Goal: Task Accomplishment & Management: Manage account settings

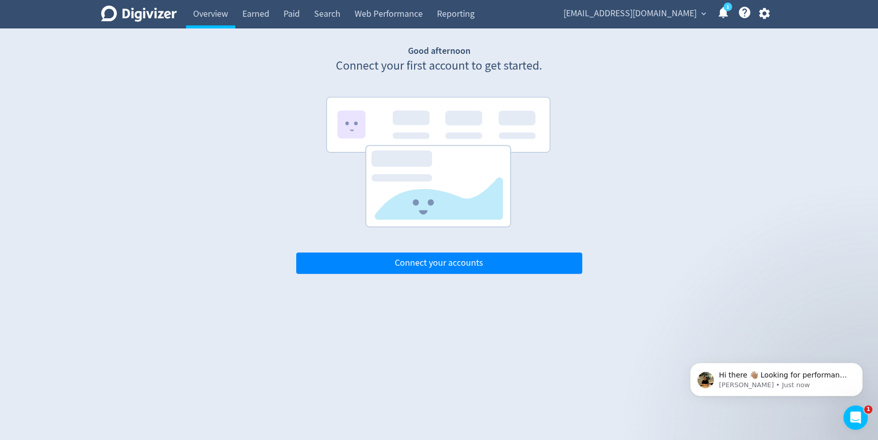
click at [669, 13] on span "[EMAIL_ADDRESS][DOMAIN_NAME]" at bounding box center [629, 14] width 133 height 16
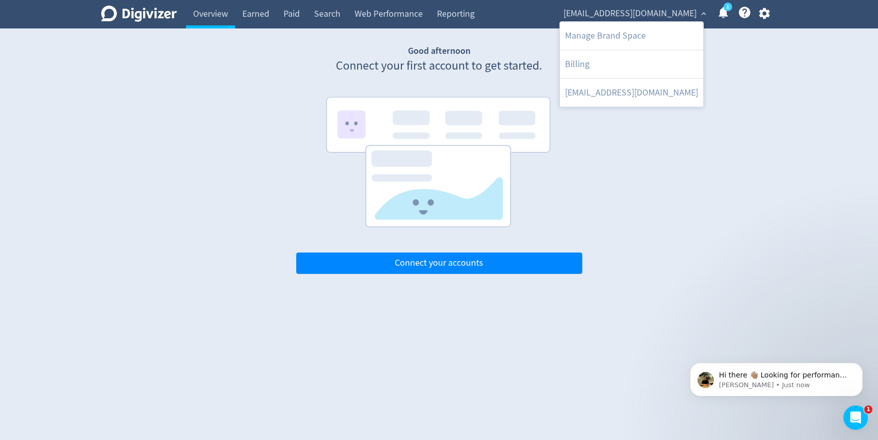
click at [767, 12] on div at bounding box center [439, 220] width 878 height 440
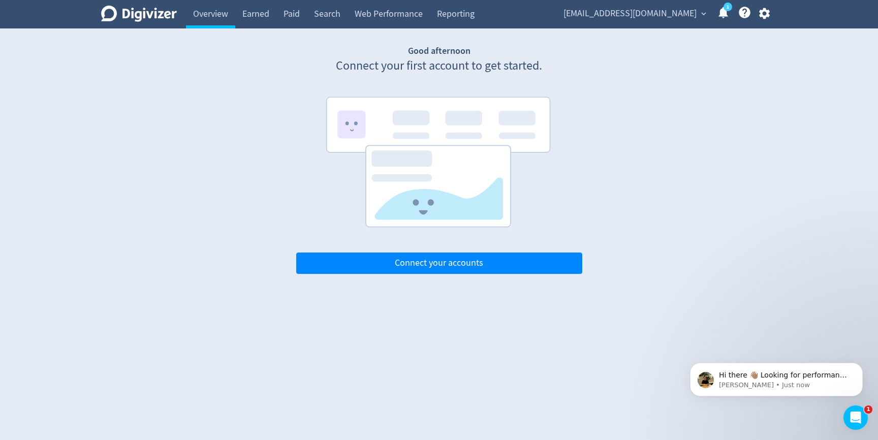
click at [667, 13] on span "[EMAIL_ADDRESS][DOMAIN_NAME]" at bounding box center [629, 14] width 133 height 16
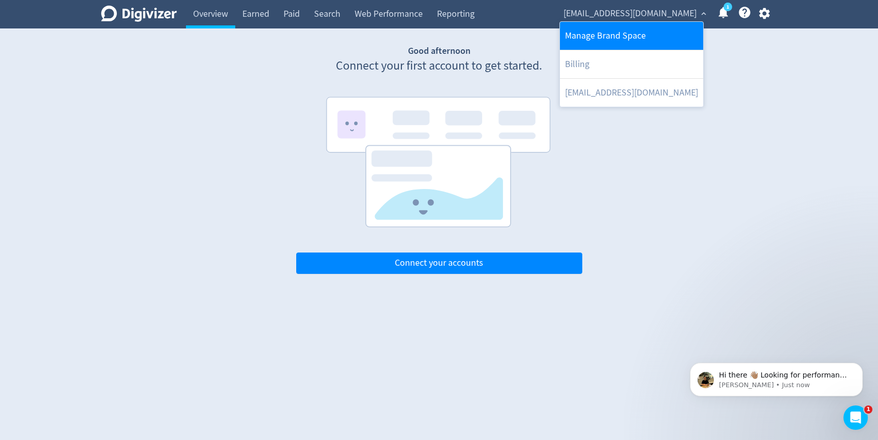
click at [644, 41] on link "Manage Brand Space" at bounding box center [631, 36] width 143 height 28
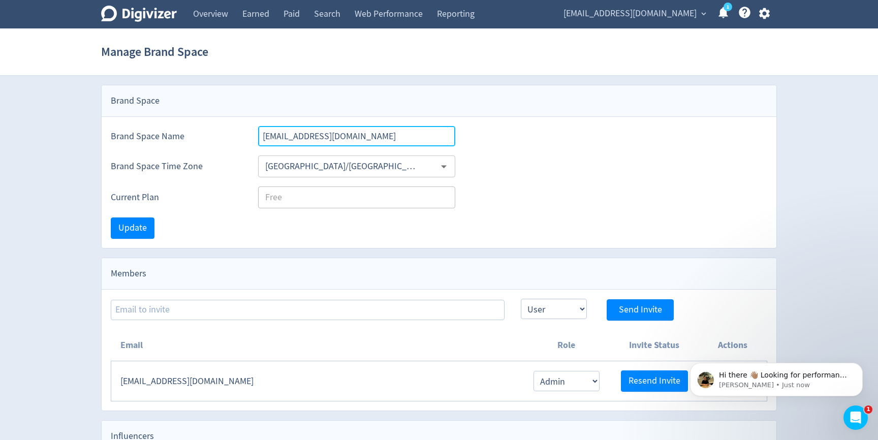
click at [352, 134] on input "[EMAIL_ADDRESS][DOMAIN_NAME]" at bounding box center [356, 136] width 197 height 20
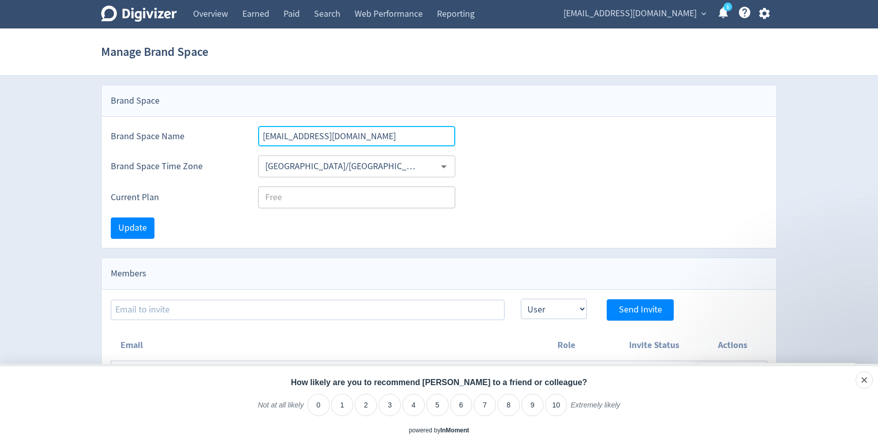
click at [352, 134] on input "[EMAIL_ADDRESS][DOMAIN_NAME]" at bounding box center [356, 136] width 197 height 20
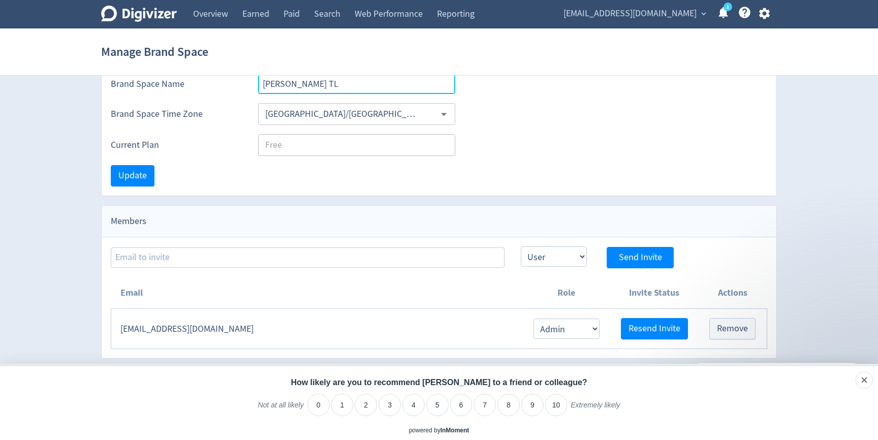
scroll to position [82, 0]
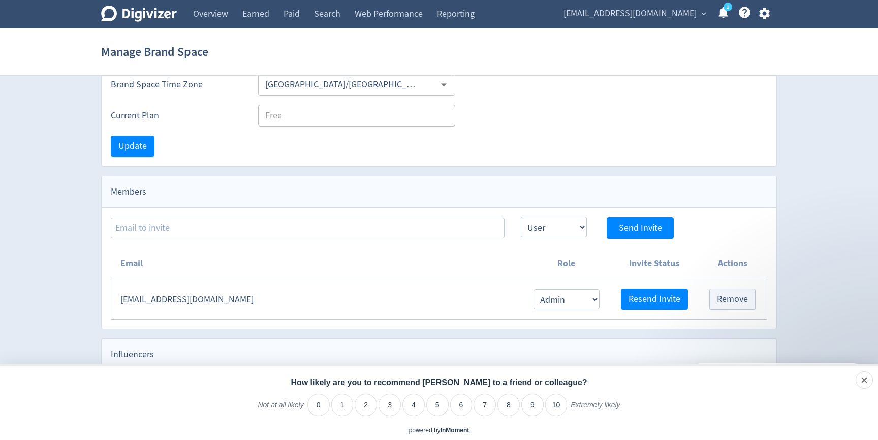
type input "[PERSON_NAME] TL"
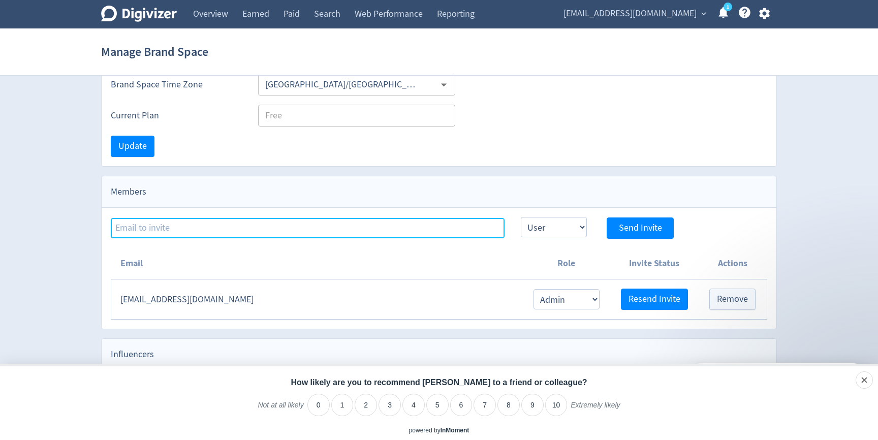
click at [316, 233] on input at bounding box center [308, 228] width 394 height 20
type input "[PERSON_NAME][EMAIL_ADDRESS][PERSON_NAME][DOMAIN_NAME]"
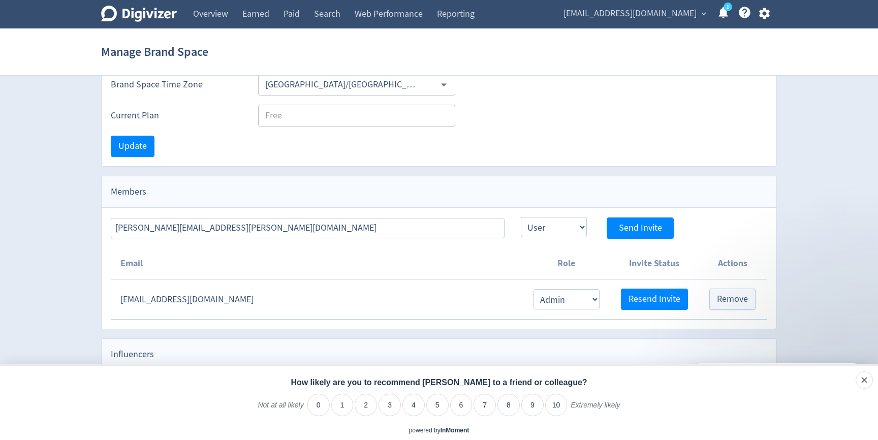
click at [531, 216] on div "[PERSON_NAME][EMAIL_ADDRESS][PERSON_NAME][DOMAIN_NAME] Admin User Send Invite" at bounding box center [439, 223] width 674 height 31
click at [531, 226] on select "Admin User" at bounding box center [554, 227] width 66 height 20
select select "ADMIN"
click at [521, 217] on select "Admin User" at bounding box center [554, 227] width 66 height 20
click at [627, 224] on span "Send Invite" at bounding box center [640, 227] width 43 height 9
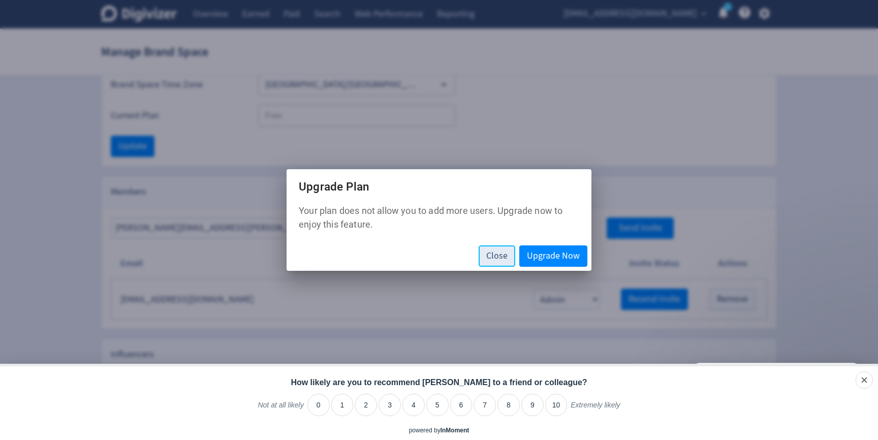
click at [504, 261] on span "Close" at bounding box center [496, 255] width 21 height 9
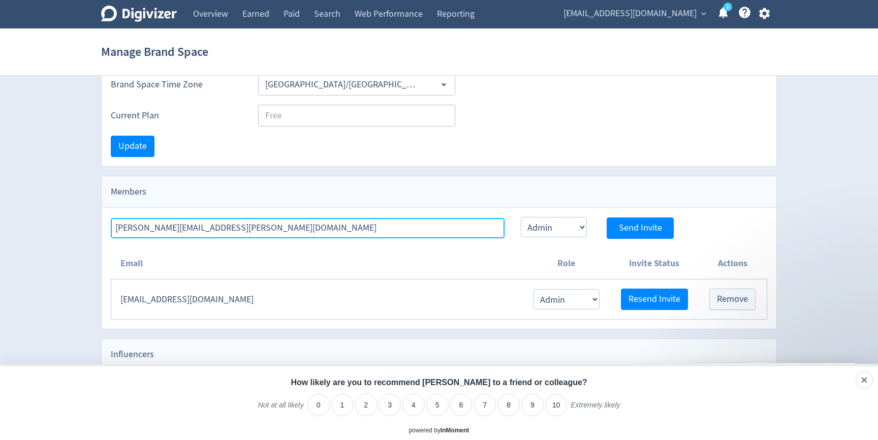
click at [276, 229] on input "[PERSON_NAME][EMAIL_ADDRESS][PERSON_NAME][DOMAIN_NAME]" at bounding box center [308, 228] width 394 height 20
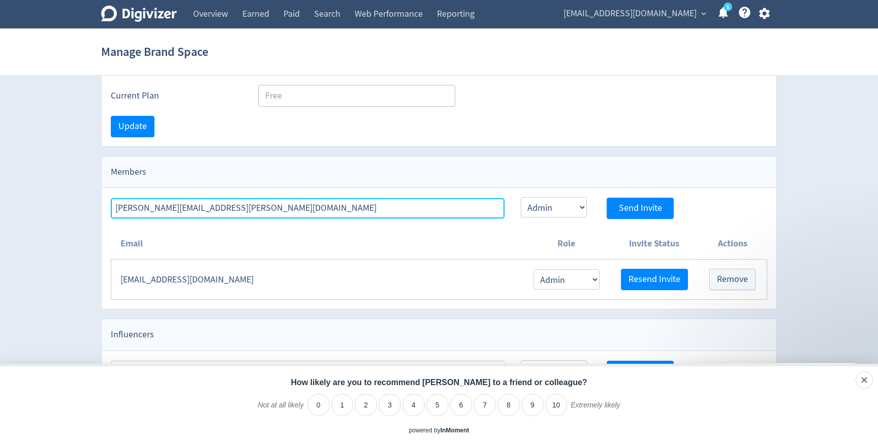
drag, startPoint x: 252, startPoint y: 207, endPoint x: 72, endPoint y: 207, distance: 180.8
click at [72, 207] on div "Digivizer Logo [PERSON_NAME] Logo Overview Earned Paid Search Web Performance R…" at bounding box center [439, 164] width 878 height 533
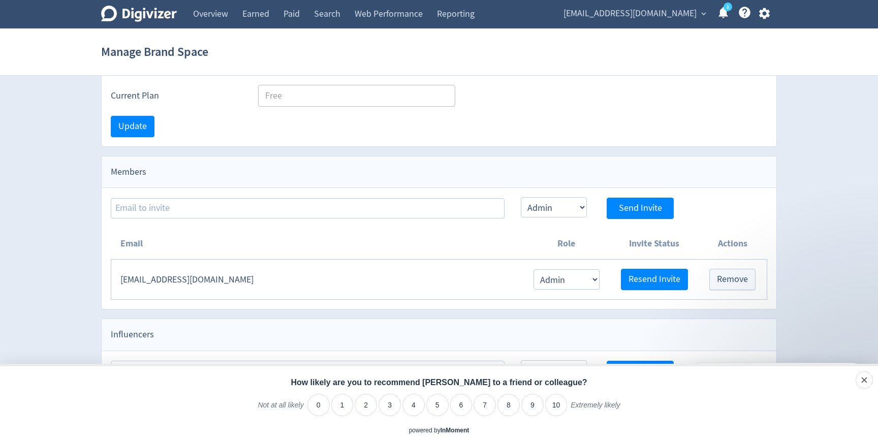
click at [268, 240] on th "Email" at bounding box center [316, 243] width 411 height 31
